Goal: Share content

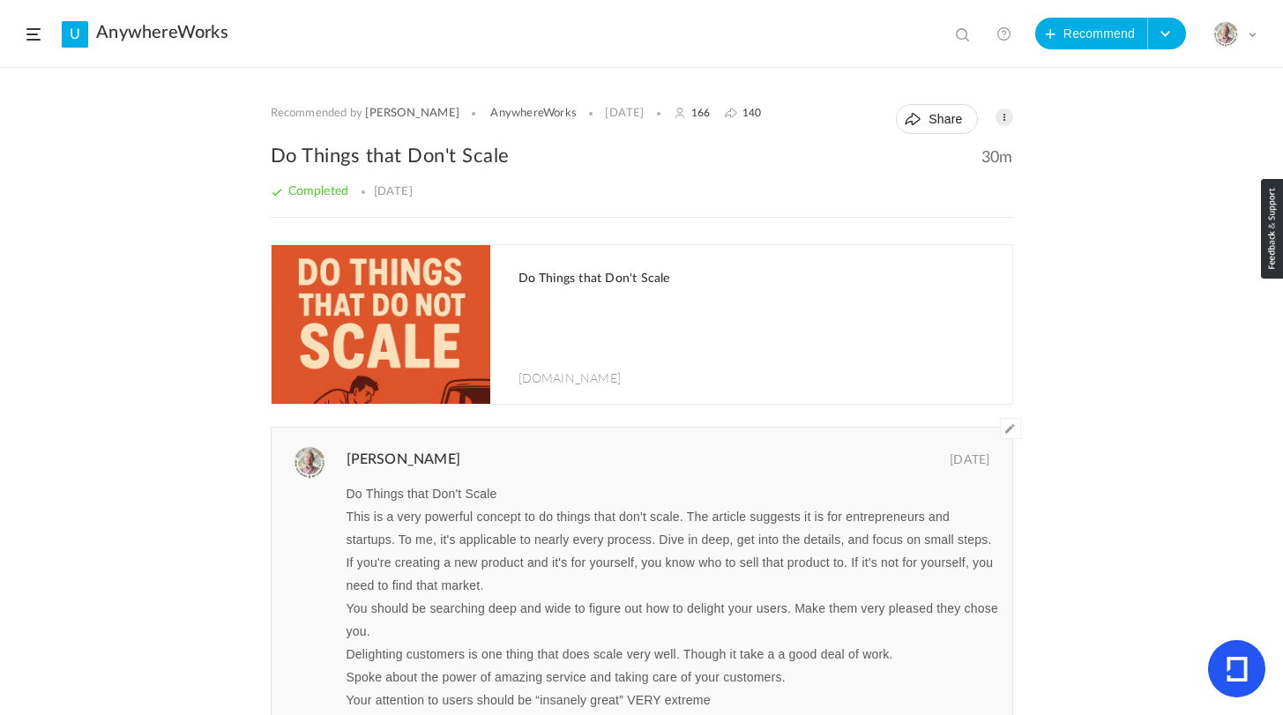
click at [26, 32] on header "U AnywhereWorks View all No results Recommend Create Course My Profile Universi…" at bounding box center [641, 34] width 1283 height 68
click at [101, 33] on link "AnywhereWorks" at bounding box center [162, 32] width 132 height 21
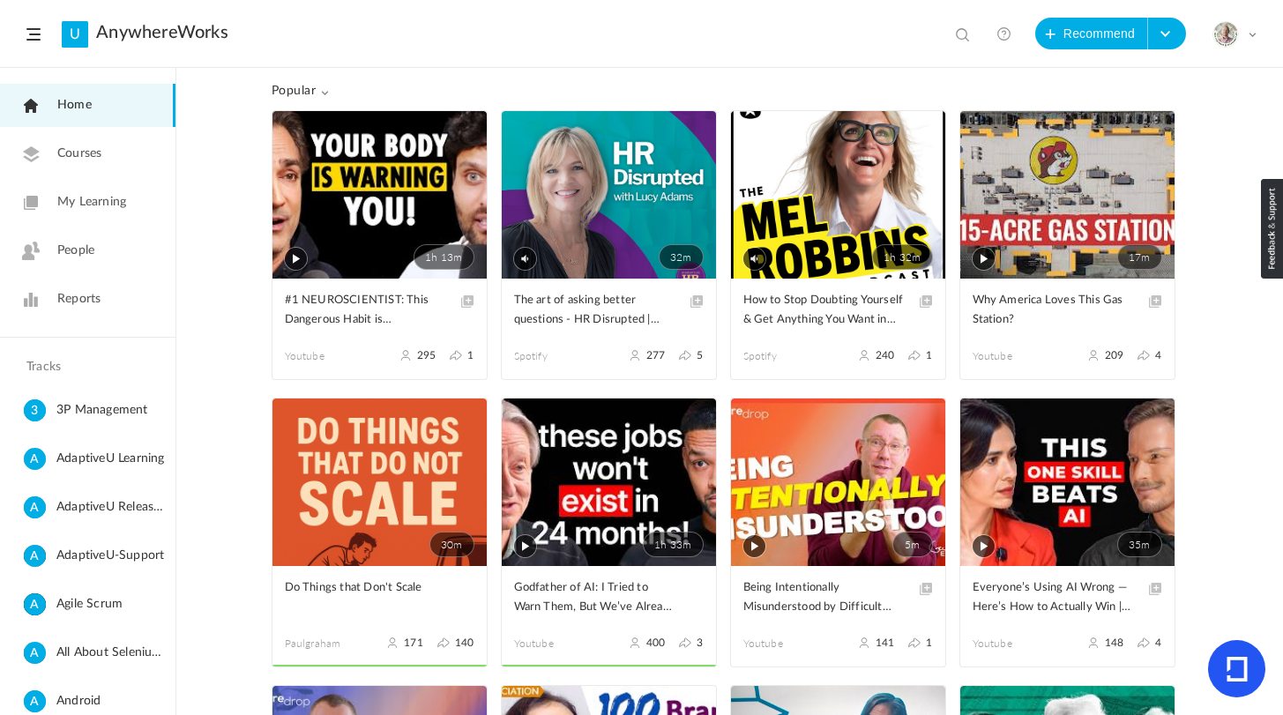
click at [101, 203] on span "My Learning" at bounding box center [91, 202] width 69 height 19
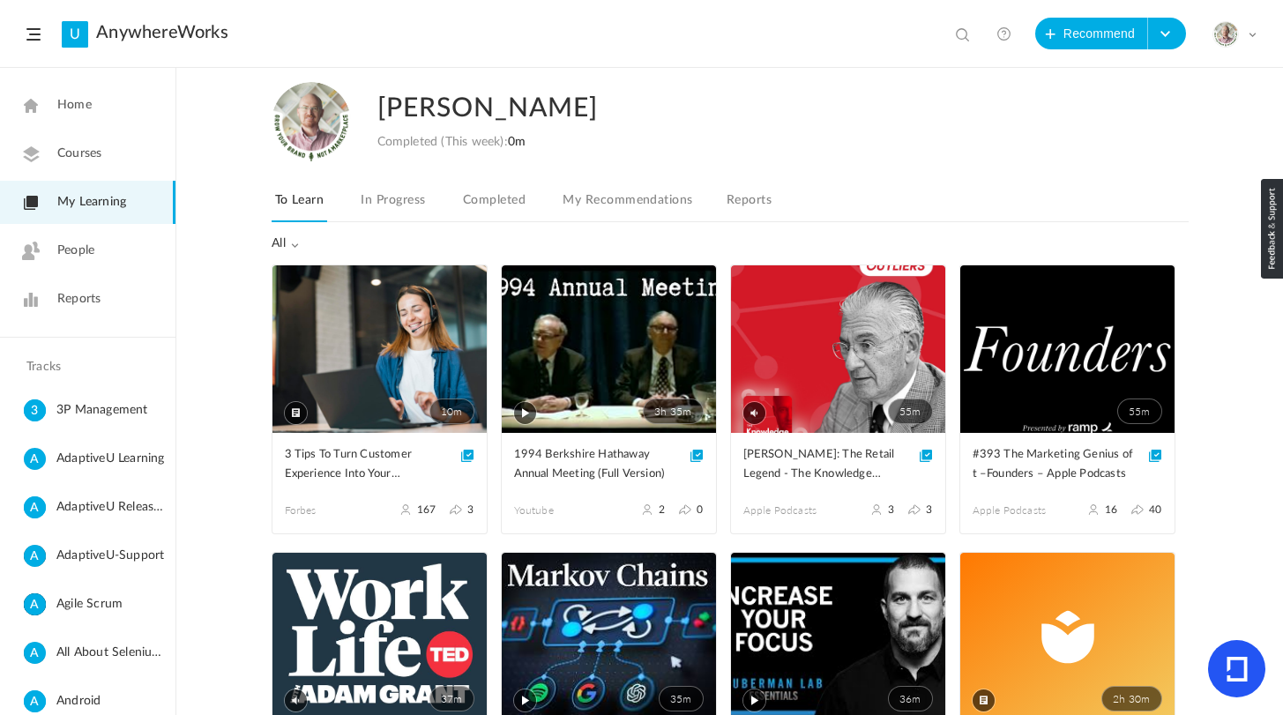
click at [508, 203] on link "Completed" at bounding box center [495, 206] width 70 height 34
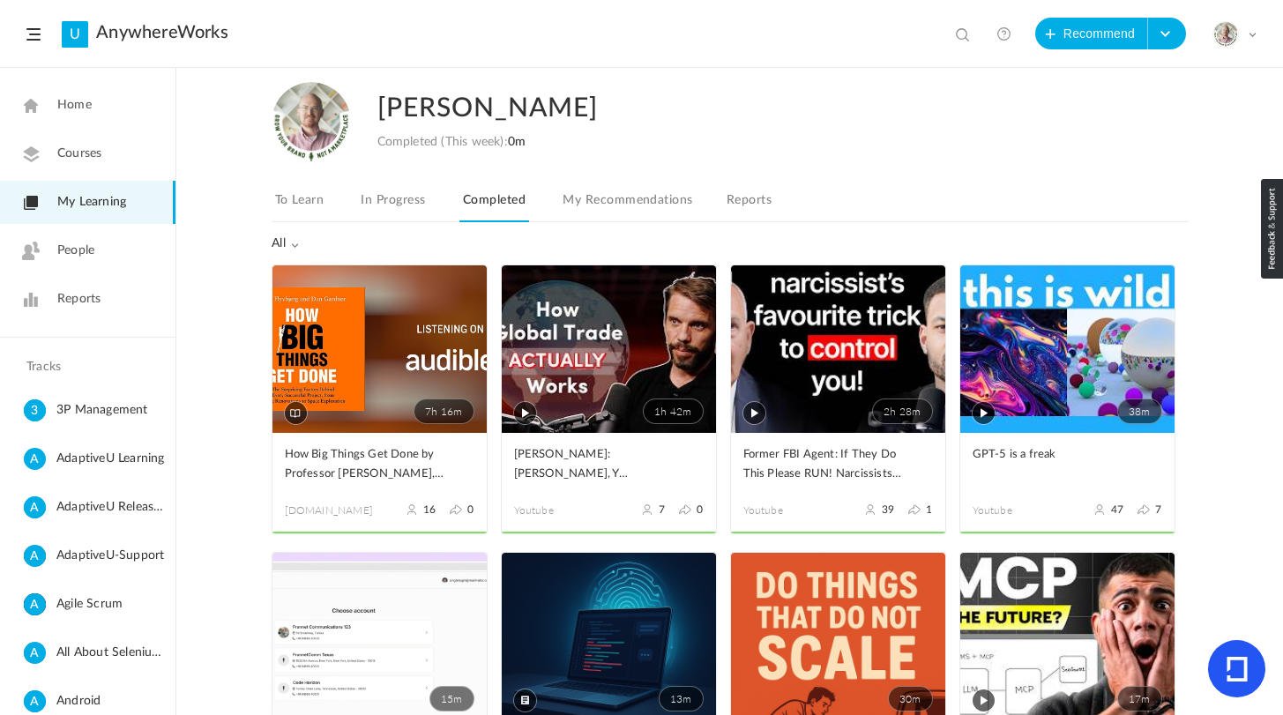
click at [328, 370] on link "7h 16m" at bounding box center [380, 350] width 214 height 168
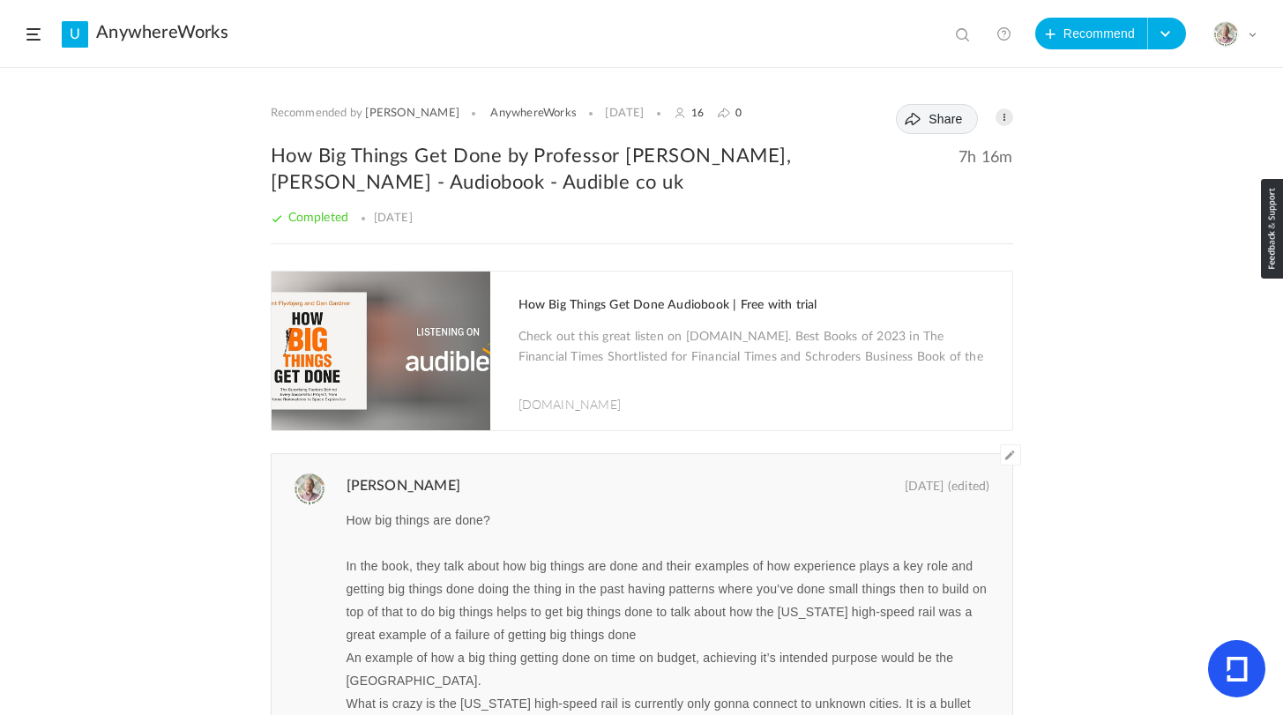
click at [929, 119] on span "Share" at bounding box center [946, 119] width 34 height 14
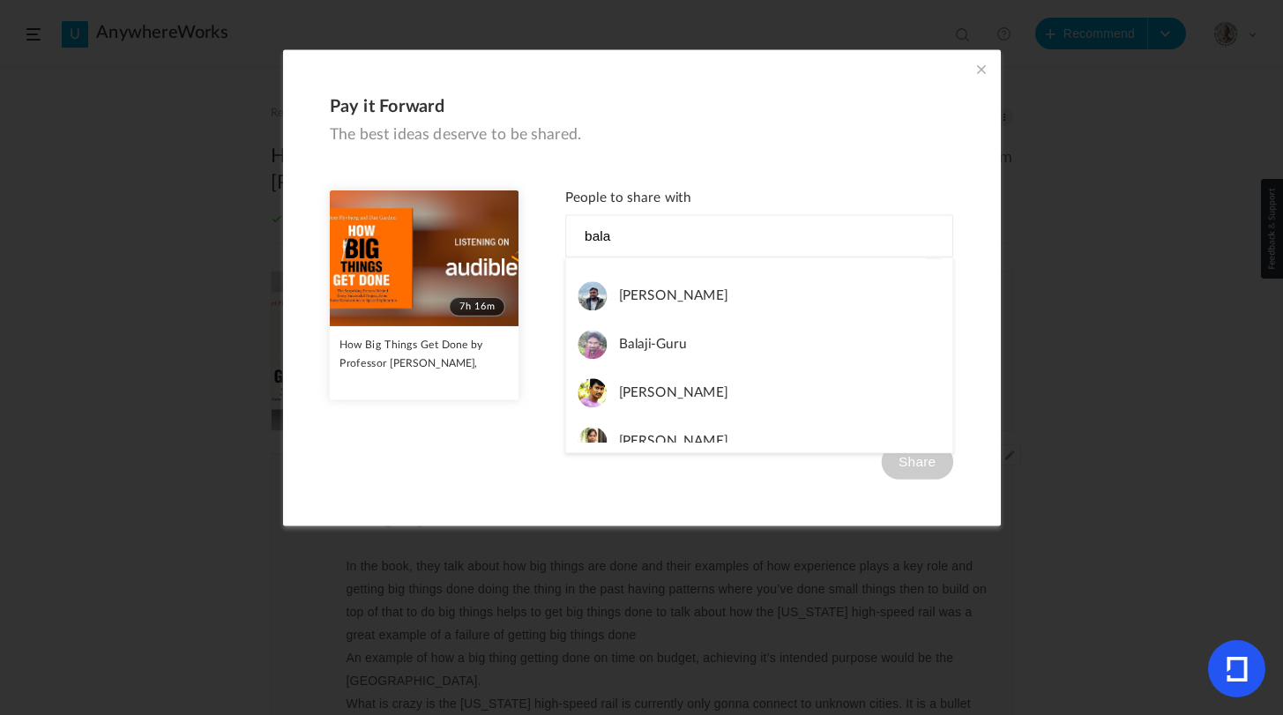
scroll to position [174, 0]
type input "bala"
click at [666, 389] on span "[PERSON_NAME]" at bounding box center [672, 392] width 109 height 29
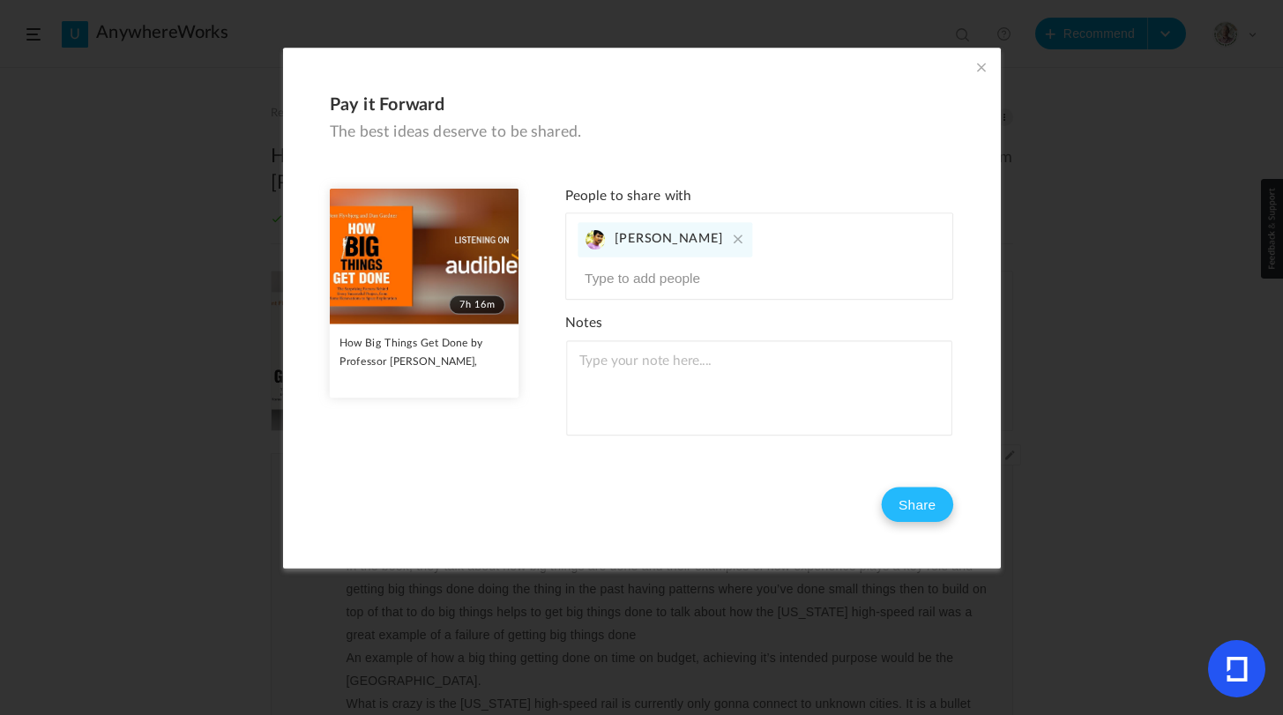
click at [931, 488] on button "Share" at bounding box center [917, 505] width 72 height 35
